Goal: Check status

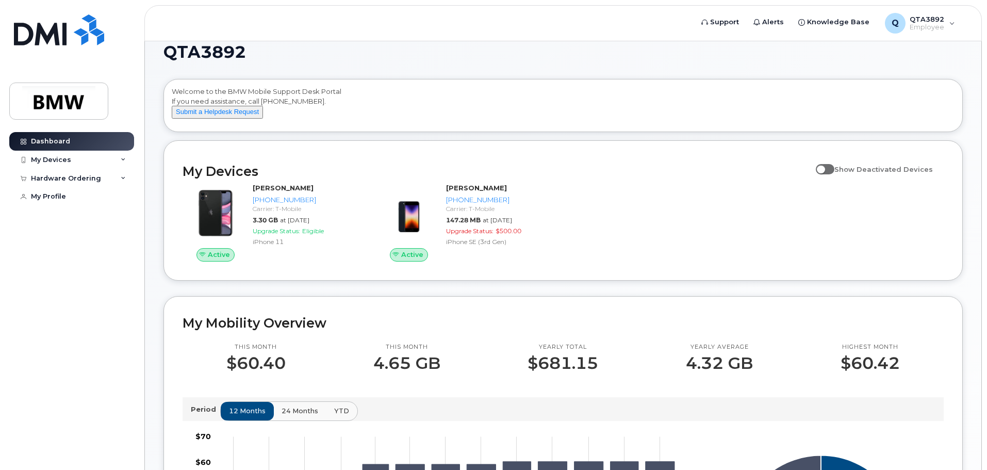
scroll to position [5, 0]
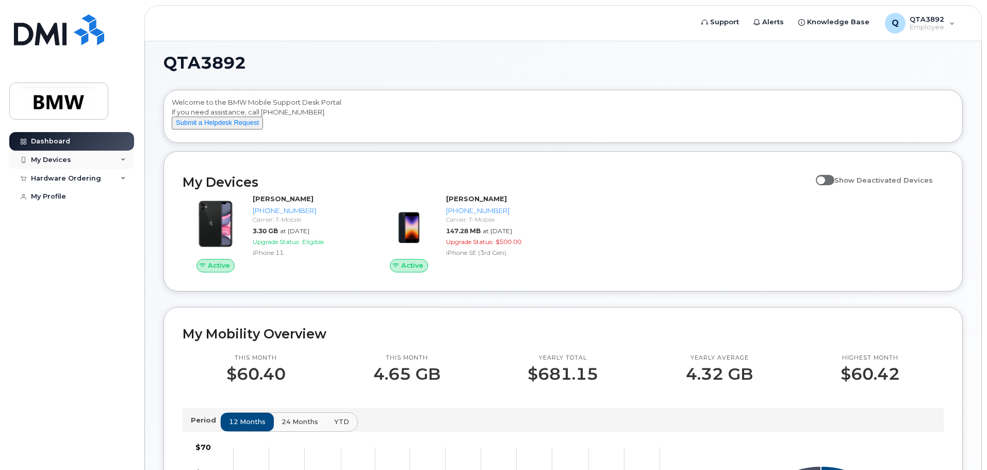
click at [58, 165] on div "My Devices" at bounding box center [71, 160] width 125 height 19
click at [68, 275] on div "Hardware Ordering" at bounding box center [66, 271] width 70 height 8
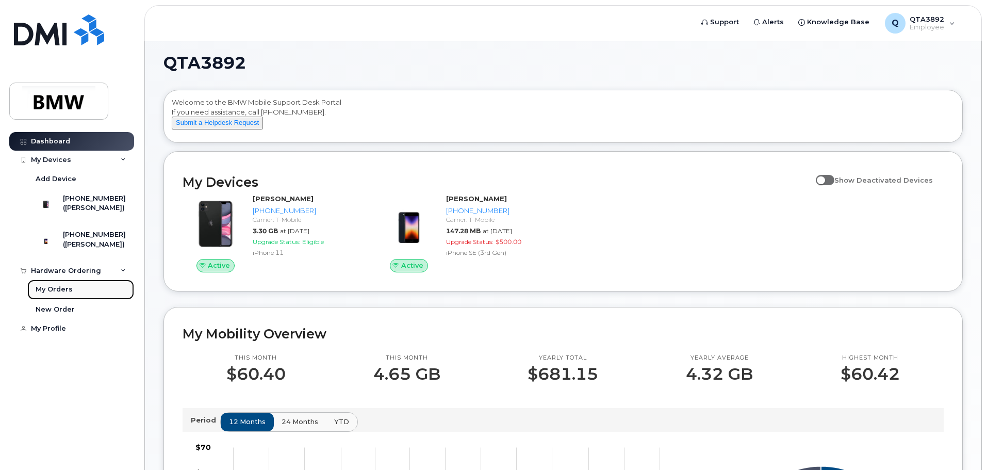
click at [55, 299] on link "My Orders" at bounding box center [80, 290] width 107 height 20
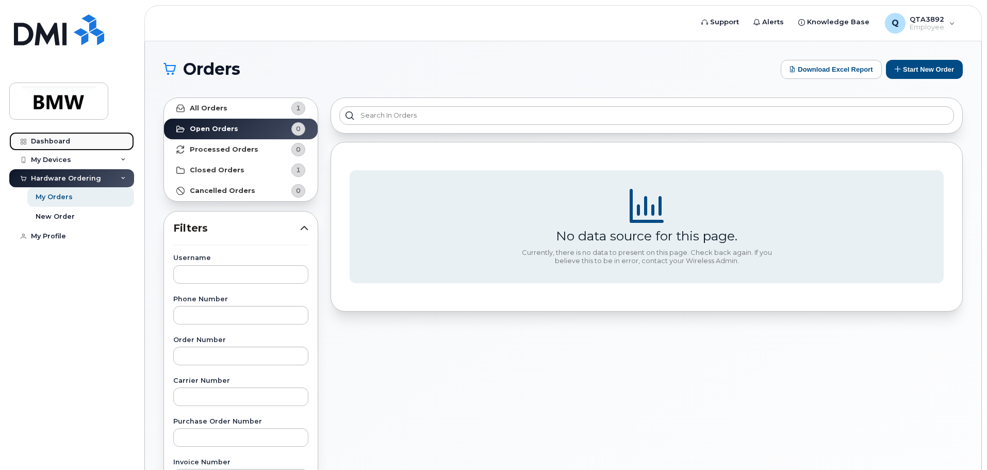
click at [69, 142] on link "Dashboard" at bounding box center [71, 141] width 125 height 19
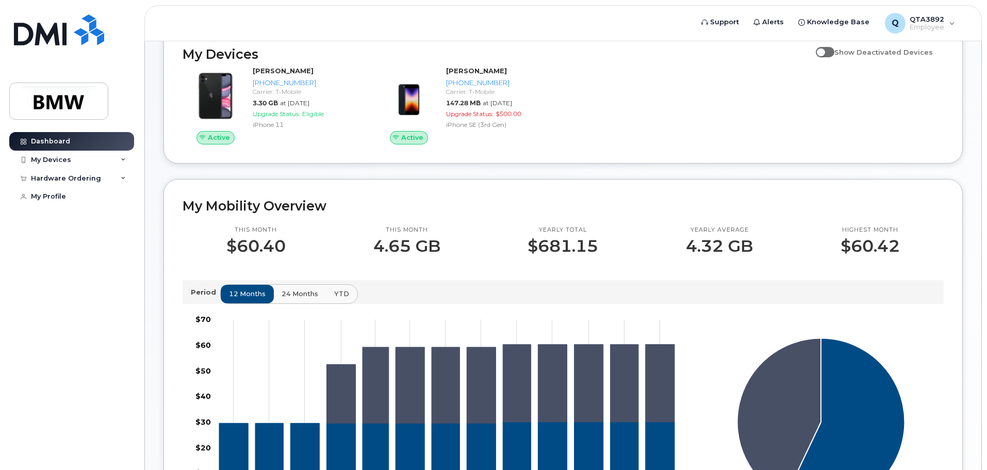
scroll to position [206, 0]
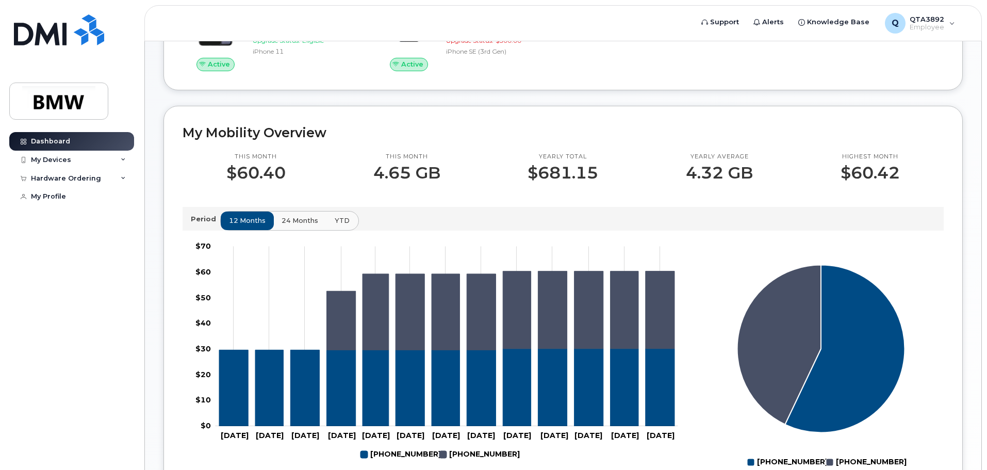
click at [342, 225] on span "YTD" at bounding box center [342, 221] width 15 height 10
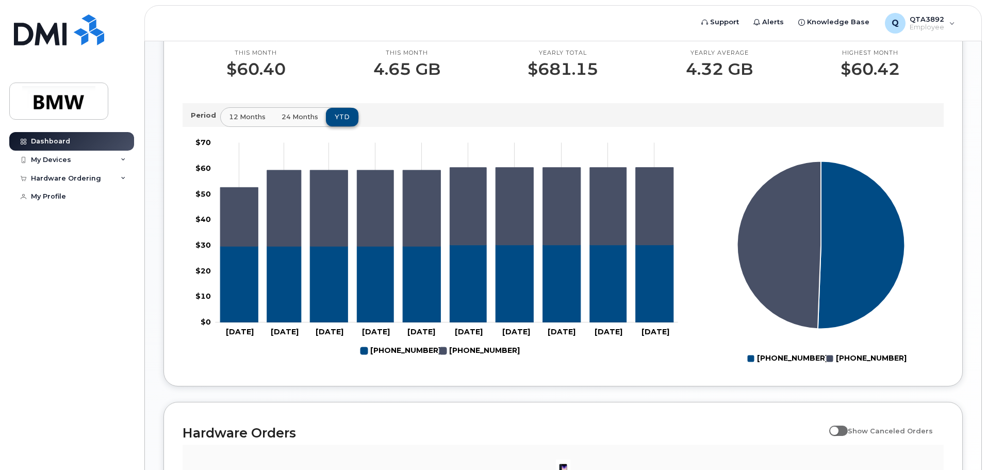
scroll to position [258, 0]
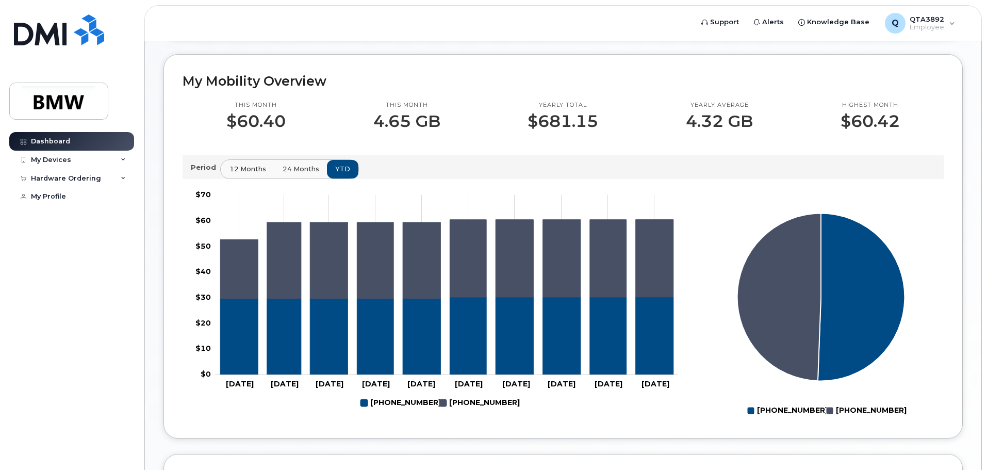
click at [247, 174] on span "12 months" at bounding box center [248, 169] width 37 height 10
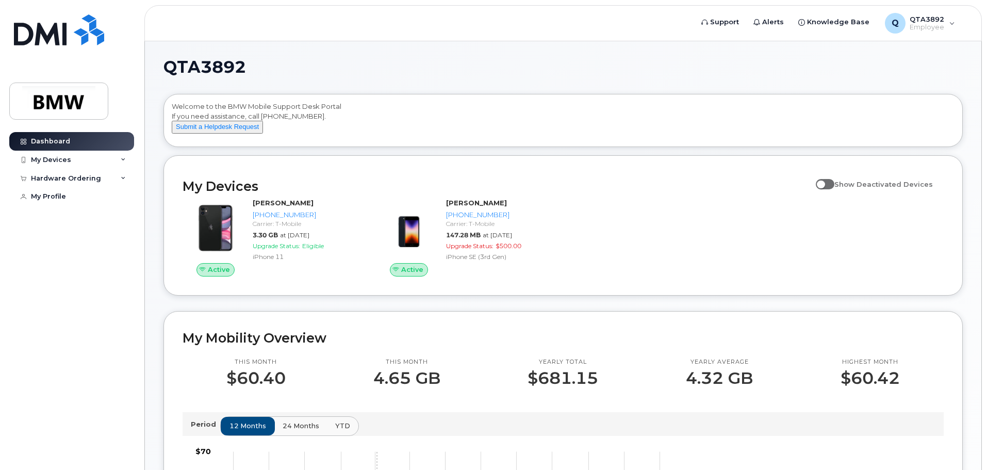
scroll to position [0, 0]
